Goal: Task Accomplishment & Management: Use online tool/utility

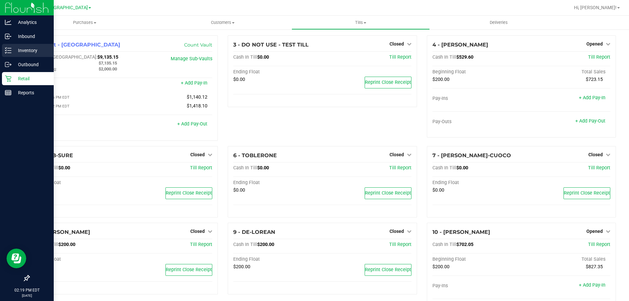
click at [16, 49] on p "Inventory" at bounding box center [30, 51] width 39 height 8
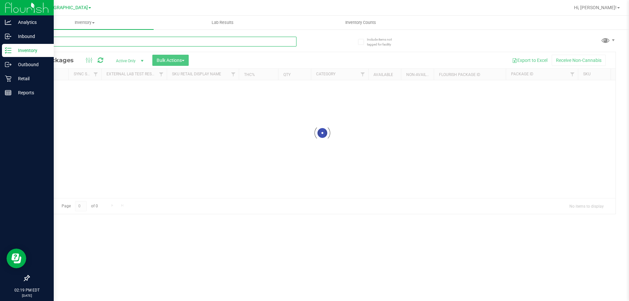
click at [101, 43] on input "text" at bounding box center [163, 42] width 268 height 10
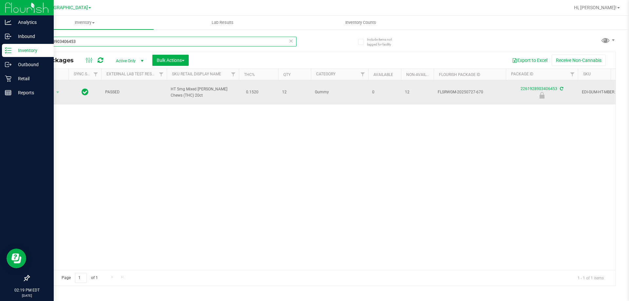
type input "2261928903406453"
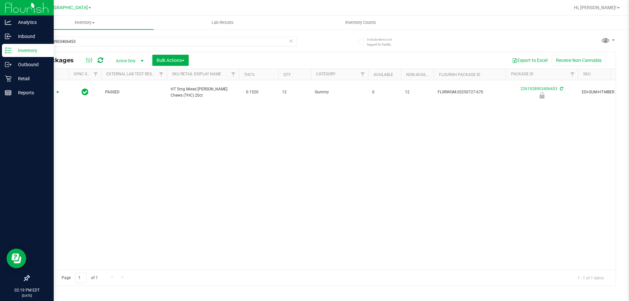
drag, startPoint x: 55, startPoint y: 88, endPoint x: 56, endPoint y: 95, distance: 6.7
click at [55, 89] on span "select" at bounding box center [58, 92] width 8 height 9
click at [58, 163] on li "Unlock package" at bounding box center [57, 168] width 42 height 10
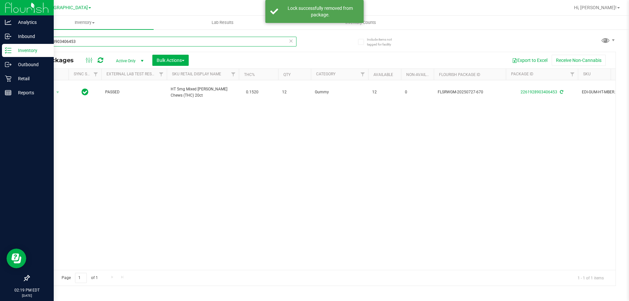
click at [79, 44] on input "2261928903406453" at bounding box center [163, 42] width 268 height 10
